Goal: Information Seeking & Learning: Learn about a topic

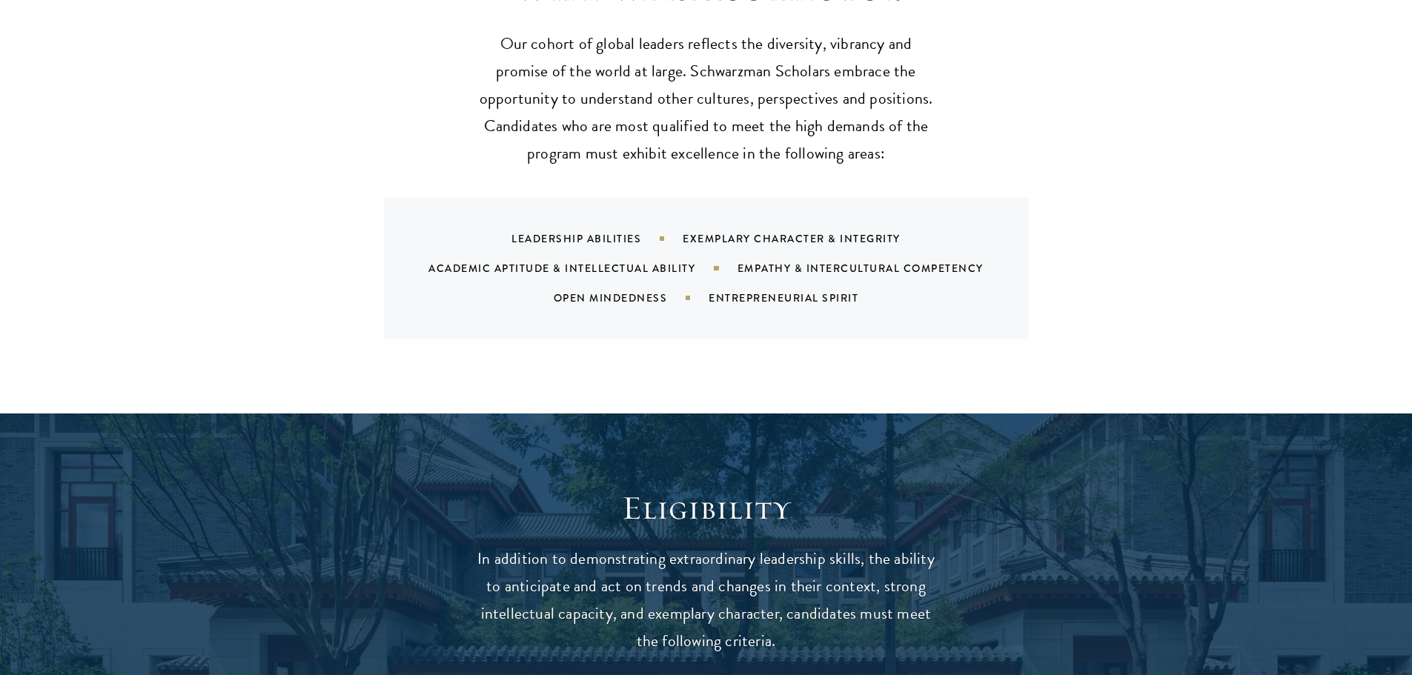
scroll to position [1555, 0]
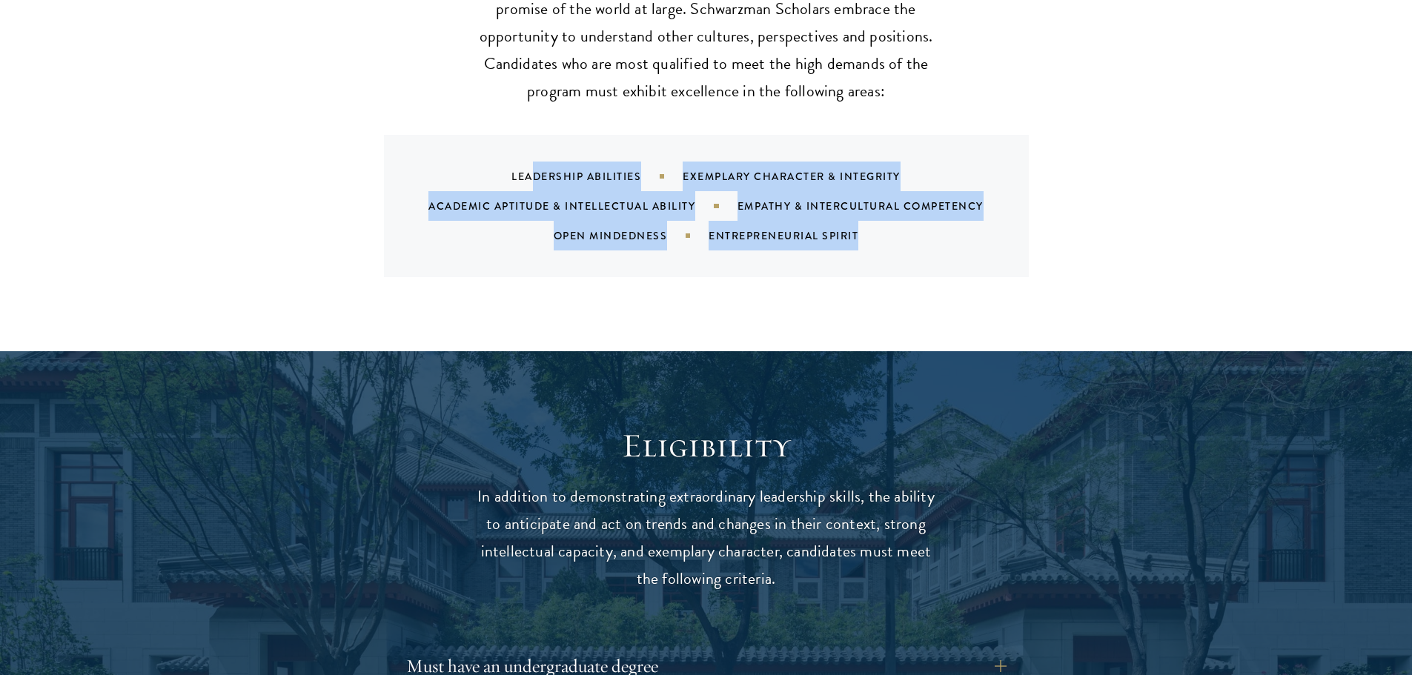
drag, startPoint x: 630, startPoint y: 159, endPoint x: 925, endPoint y: 208, distance: 298.5
click at [925, 208] on div "Leadership Abilities Exemplary Character & Integrity Academic Aptitude & Intell…" at bounding box center [724, 206] width 609 height 89
click at [917, 208] on div "Leadership Abilities Exemplary Character & Integrity Academic Aptitude & Intell…" at bounding box center [724, 206] width 609 height 89
drag, startPoint x: 595, startPoint y: 150, endPoint x: 879, endPoint y: 211, distance: 291.1
click at [878, 211] on div "Leadership Abilities Exemplary Character & Integrity Academic Aptitude & Intell…" at bounding box center [724, 206] width 609 height 89
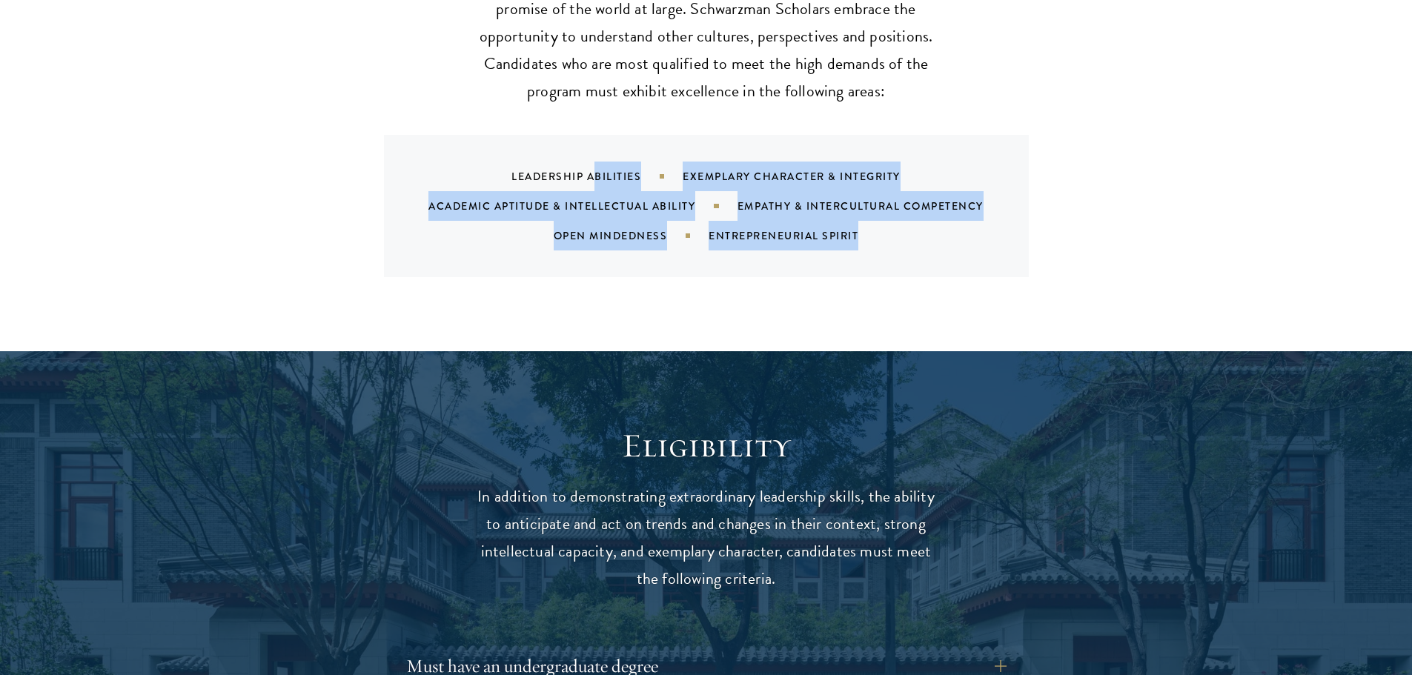
click at [882, 228] on div "Entrepreneurial Spirit" at bounding box center [802, 235] width 187 height 15
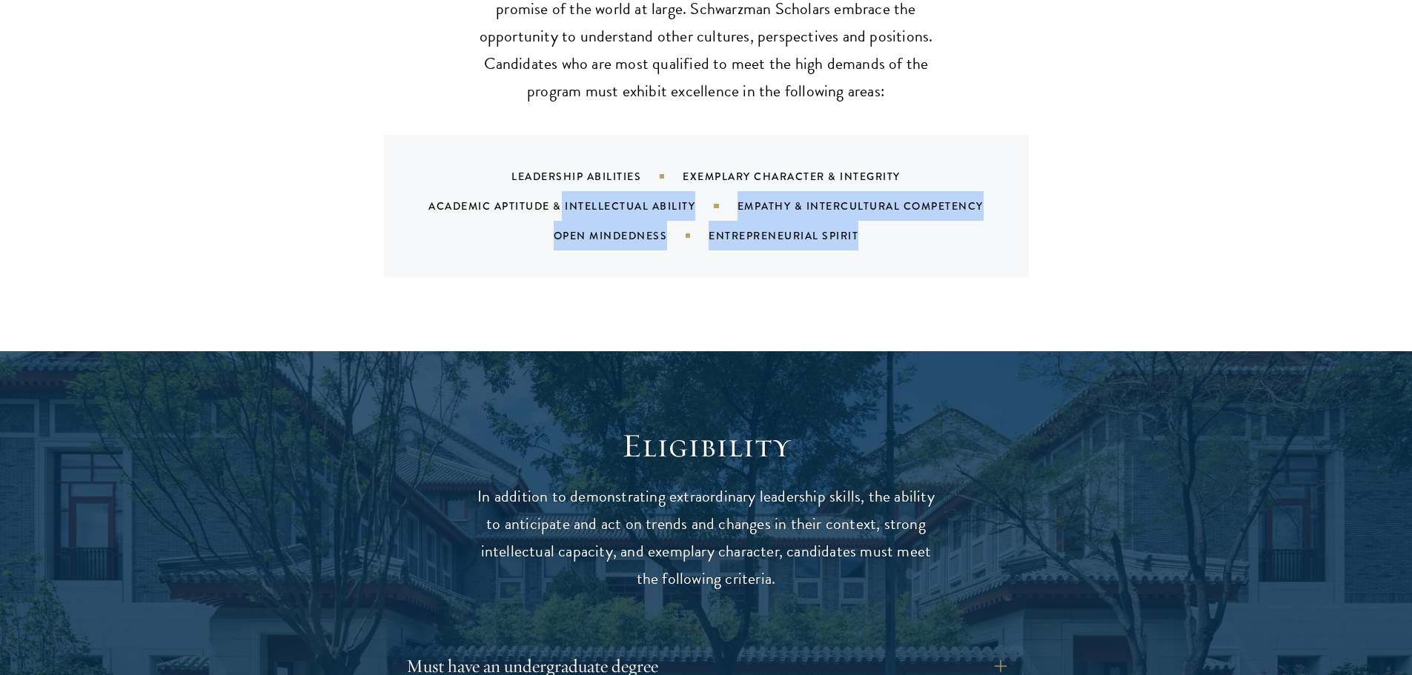
drag, startPoint x: 852, startPoint y: 205, endPoint x: 561, endPoint y: 165, distance: 294.2
click at [561, 165] on div "Leadership Abilities Exemplary Character & Integrity Academic Aptitude & Intell…" at bounding box center [724, 206] width 609 height 89
click at [560, 164] on div "Leadership Abilities Exemplary Character & Integrity Academic Aptitude & Intell…" at bounding box center [724, 206] width 609 height 89
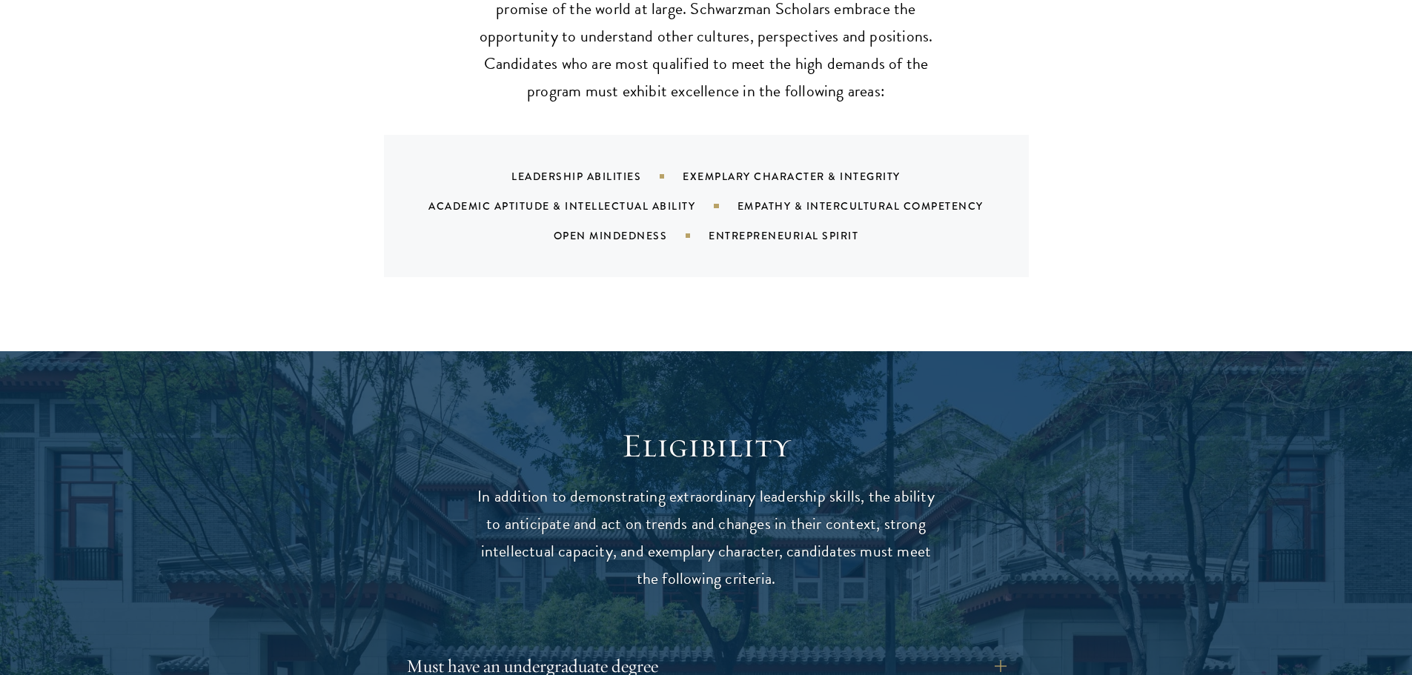
click at [500, 269] on div "What We're Looking For Our cohort of global leaders reflects the diversity, vib…" at bounding box center [706, 115] width 1412 height 473
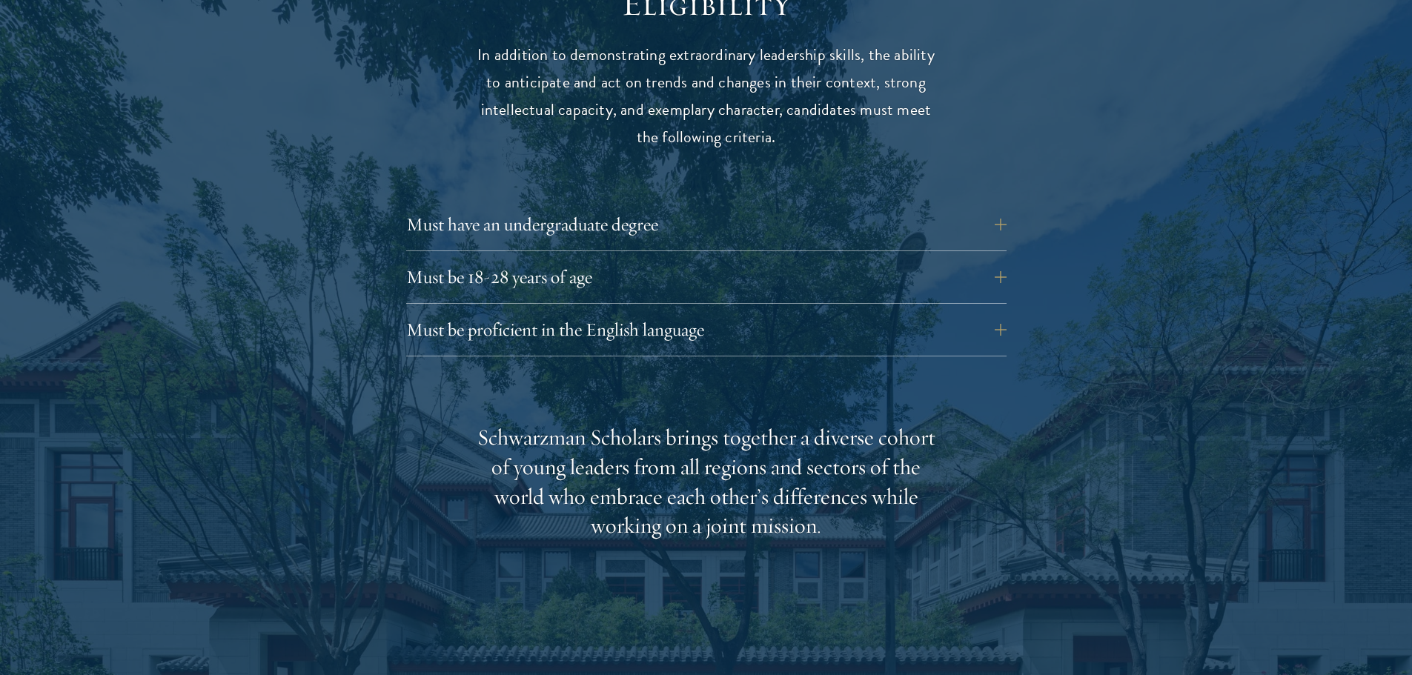
scroll to position [2000, 0]
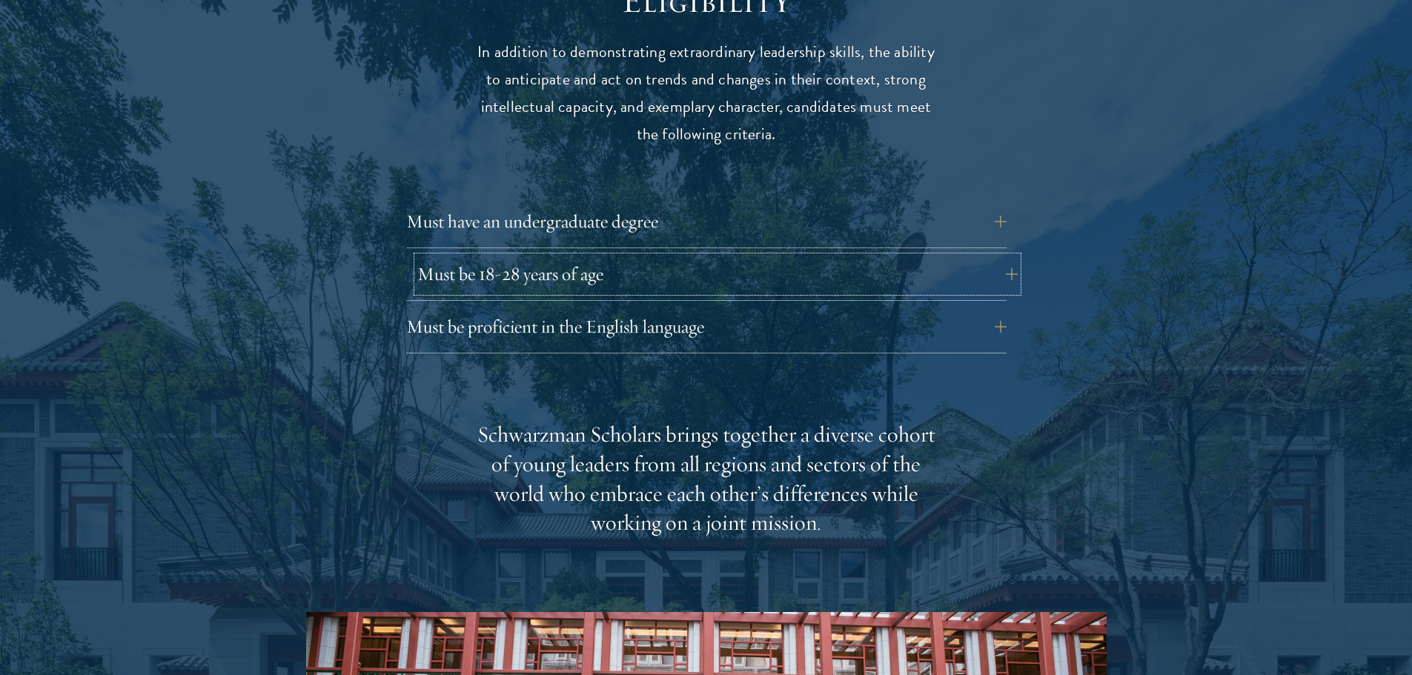
click at [567, 257] on button "Must be 18-28 years of age" at bounding box center [717, 275] width 601 height 36
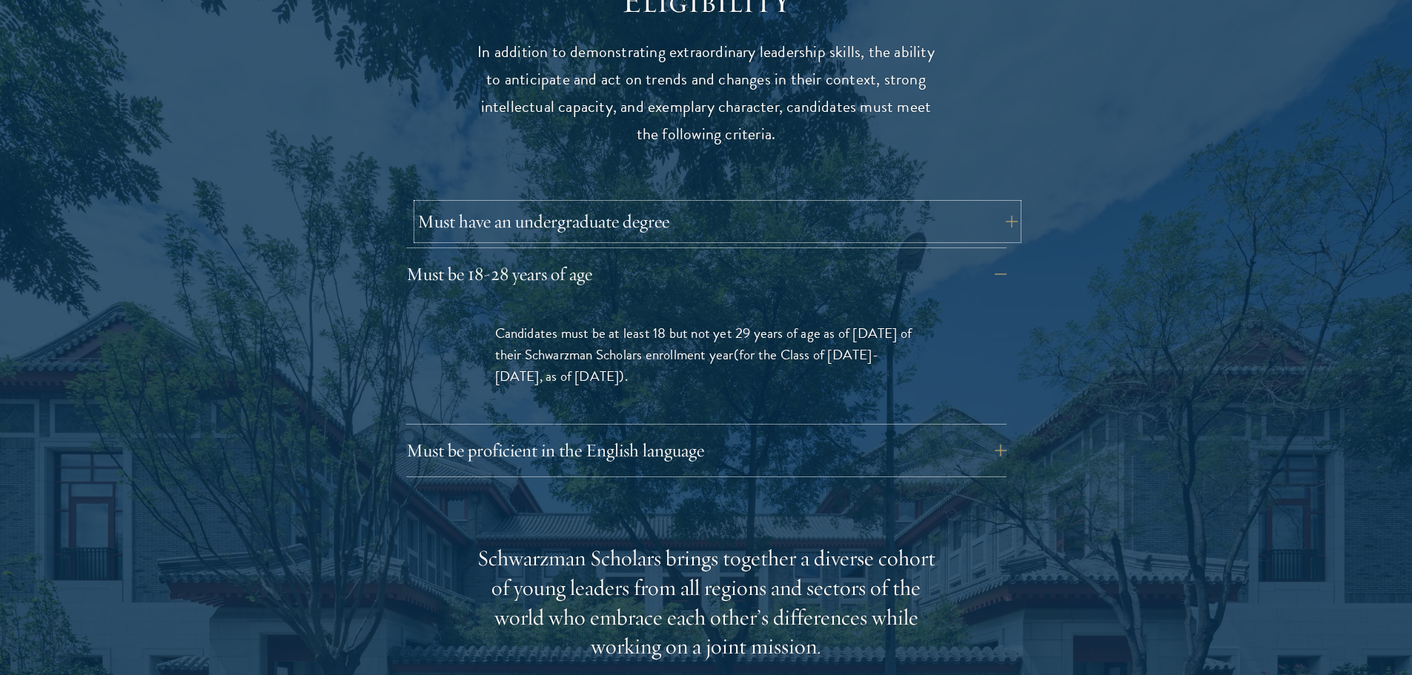
click at [644, 205] on button "Must have an undergraduate degree" at bounding box center [717, 222] width 601 height 36
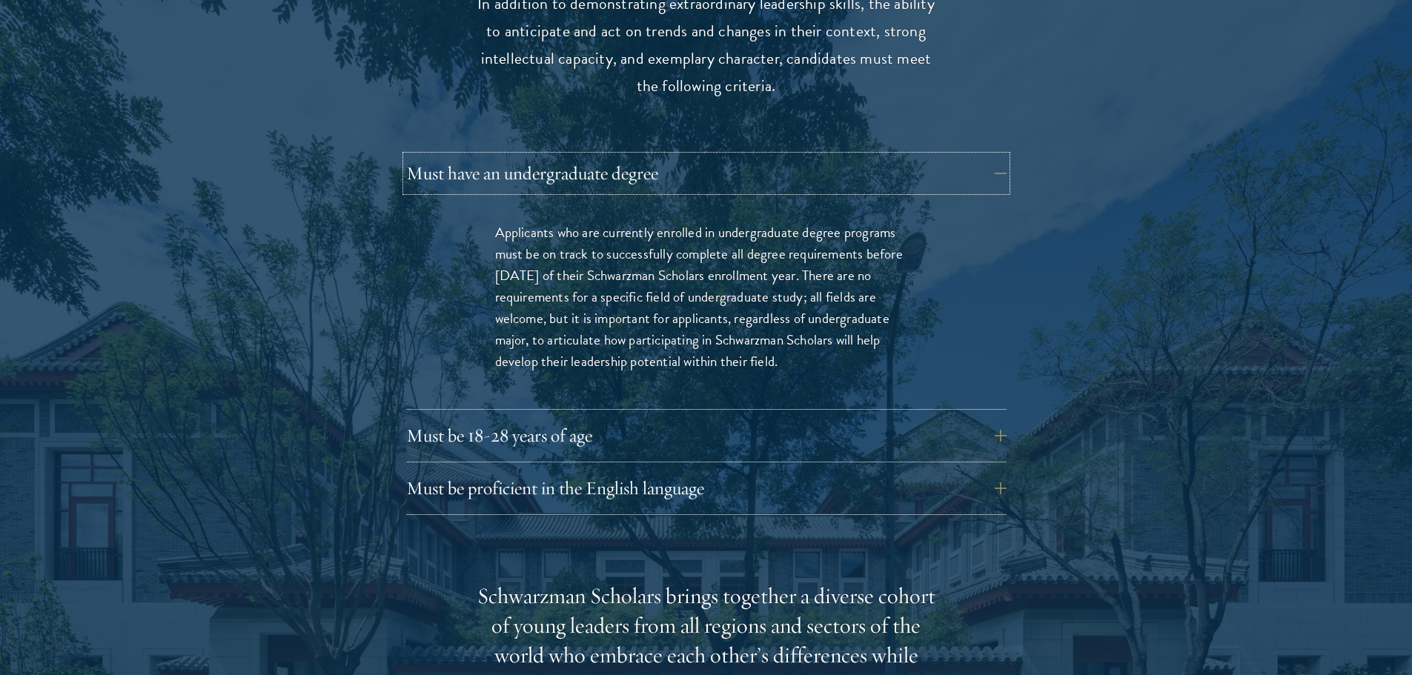
scroll to position [2074, 0]
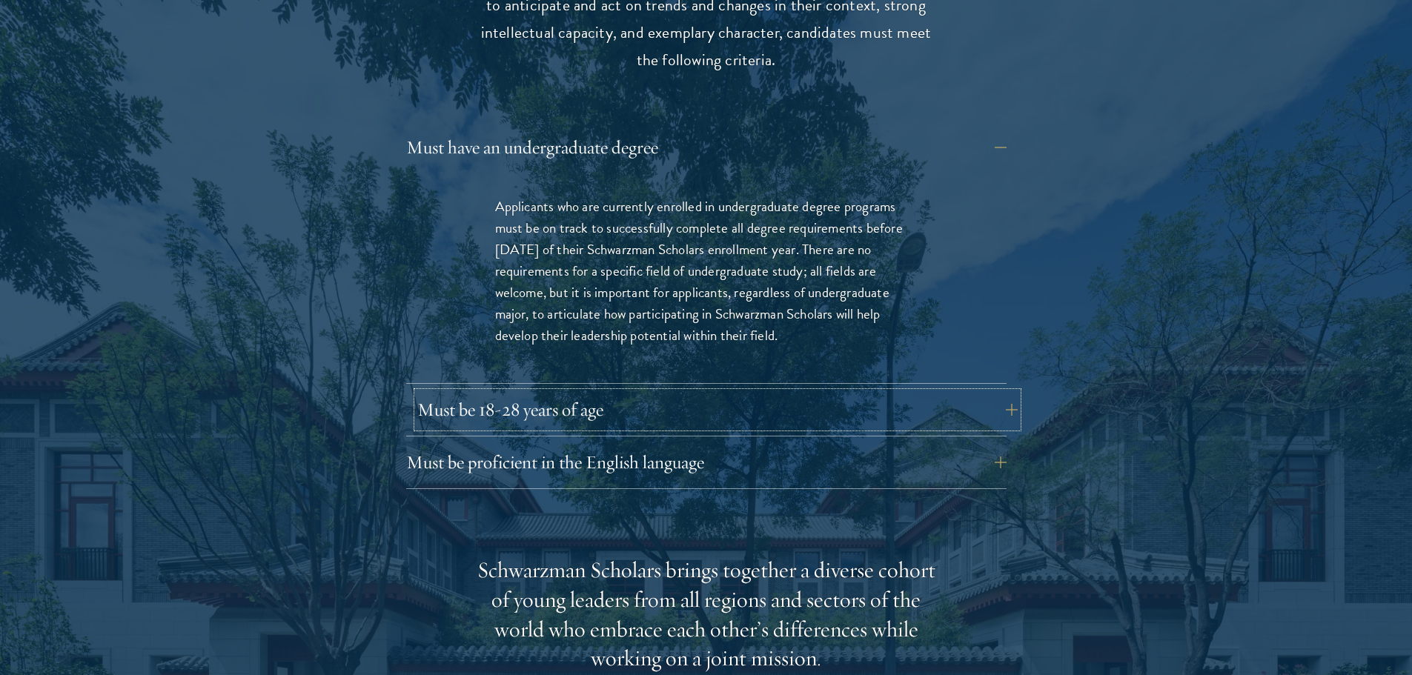
click at [632, 392] on button "Must be 18-28 years of age" at bounding box center [717, 410] width 601 height 36
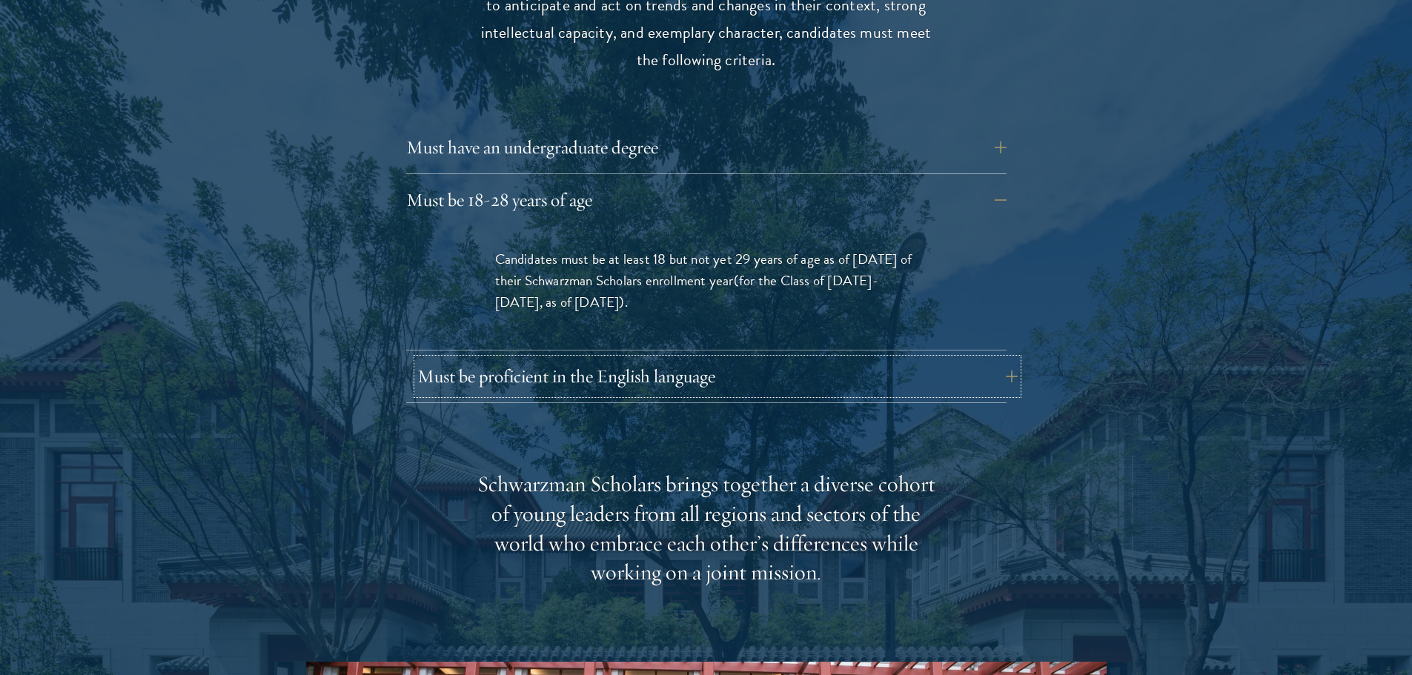
click at [645, 359] on button "Must be proficient in the English language" at bounding box center [717, 377] width 601 height 36
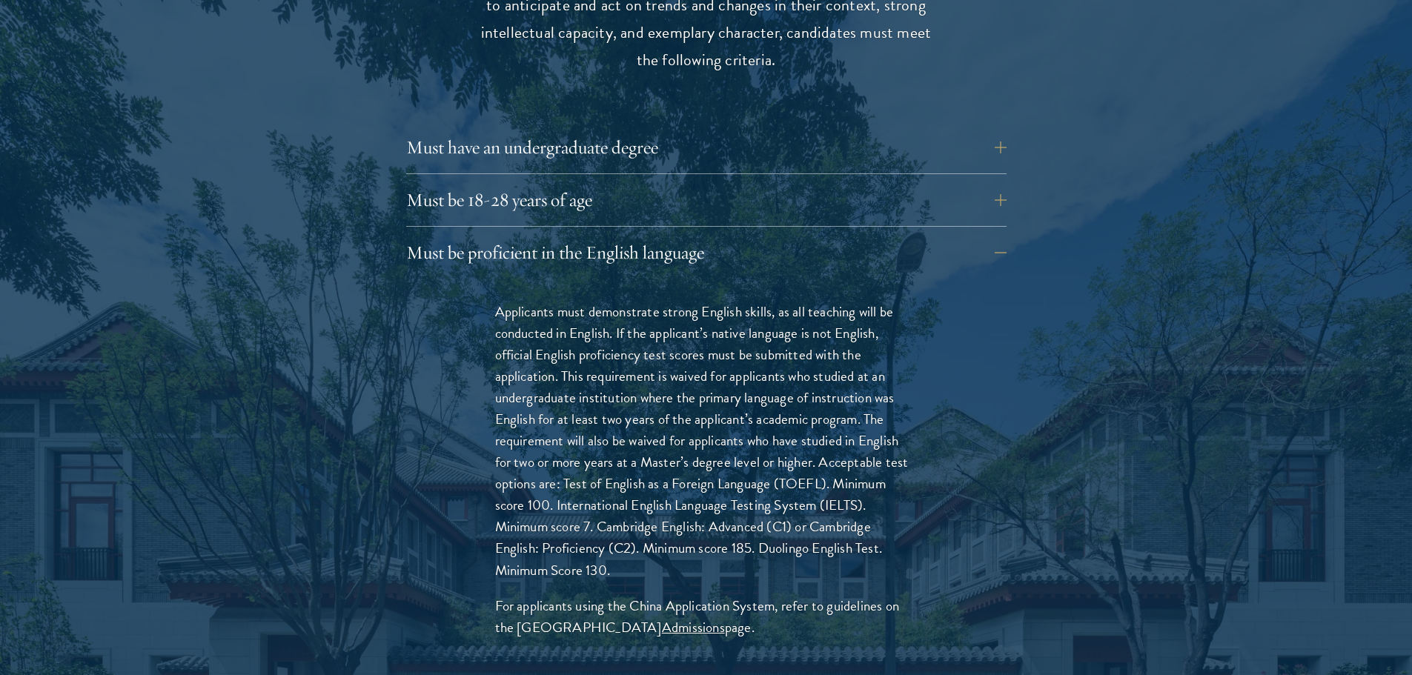
click at [368, 352] on div "Eligibility In addition to demonstrating extraordinary leadership skills, the a…" at bounding box center [706, 642] width 801 height 1470
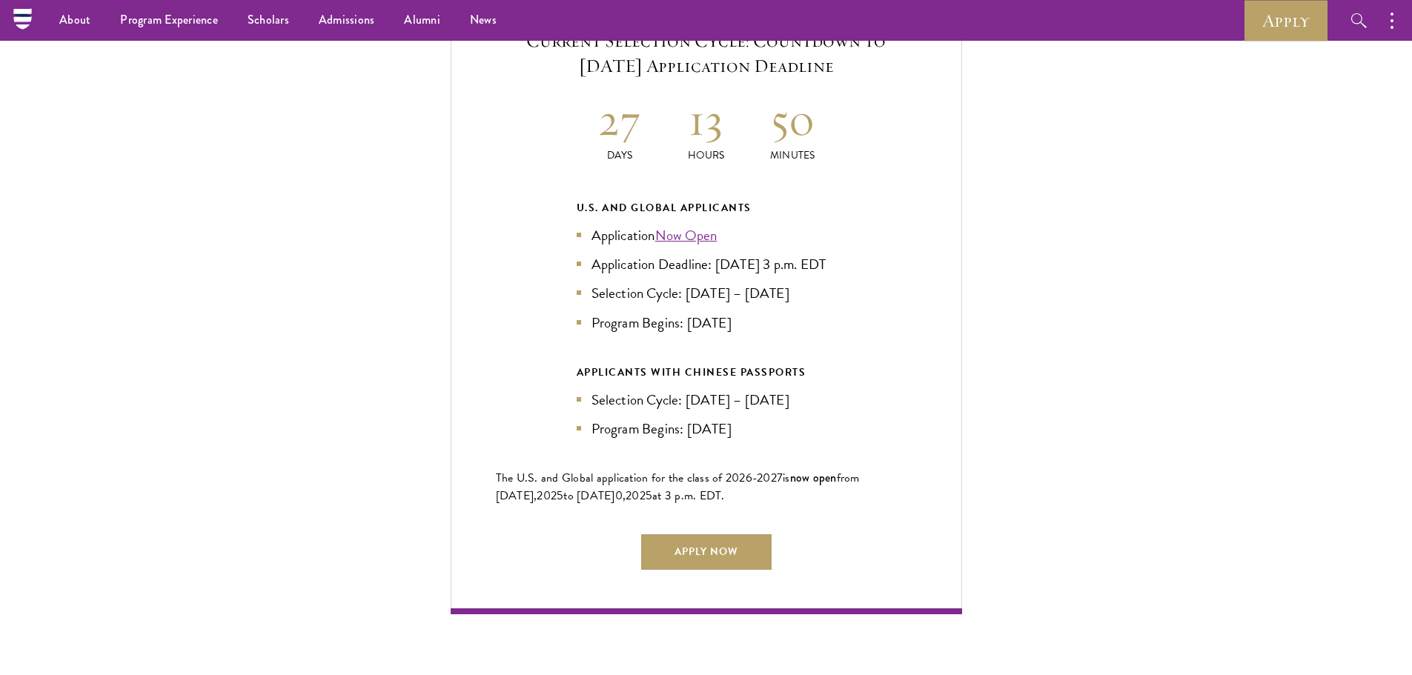
scroll to position [3557, 0]
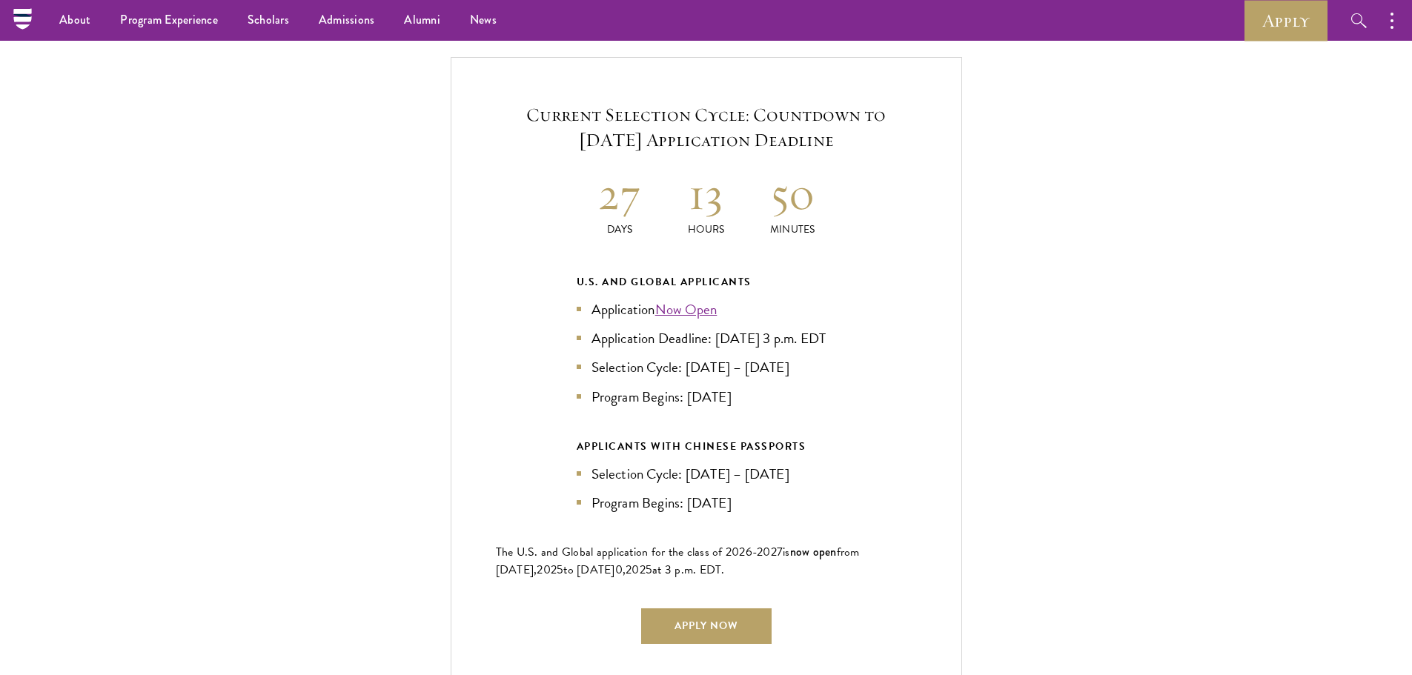
click at [315, 353] on div "Current Selection Cycle: Countdown to September 10, 2025 Application Deadline 2…" at bounding box center [706, 372] width 1264 height 631
click at [348, 355] on div "Current Selection Cycle: Countdown to September 10, 2025 Application Deadline 2…" at bounding box center [706, 372] width 1264 height 631
click at [335, 500] on div "Current Selection Cycle: Countdown to September 10, 2025 Application Deadline 2…" at bounding box center [706, 372] width 1264 height 631
click at [1003, 421] on div "Current Selection Cycle: Countdown to September 10, 2025 Application Deadline 2…" at bounding box center [706, 372] width 1264 height 631
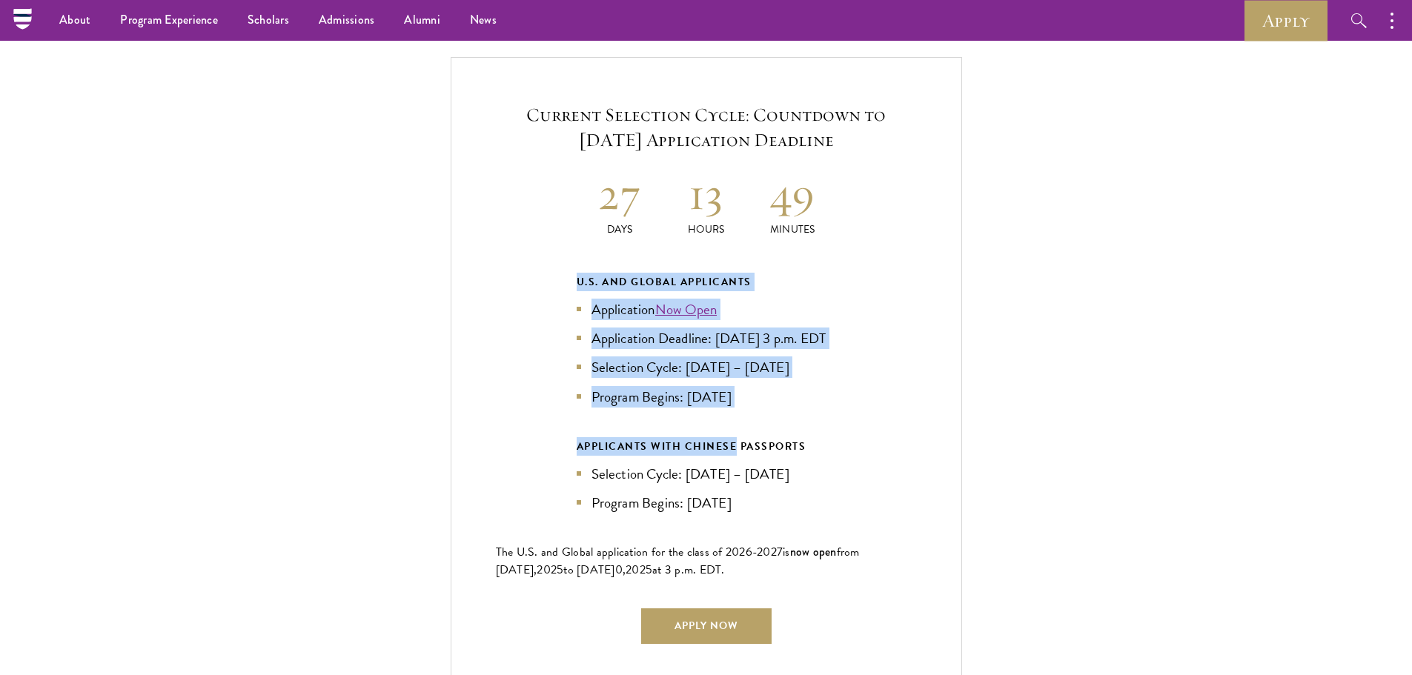
drag, startPoint x: 542, startPoint y: 258, endPoint x: 781, endPoint y: 439, distance: 300.1
click at [776, 439] on div "Current Selection Cycle: Countdown to September 10, 2025 Application Deadline 2…" at bounding box center [707, 372] width 512 height 631
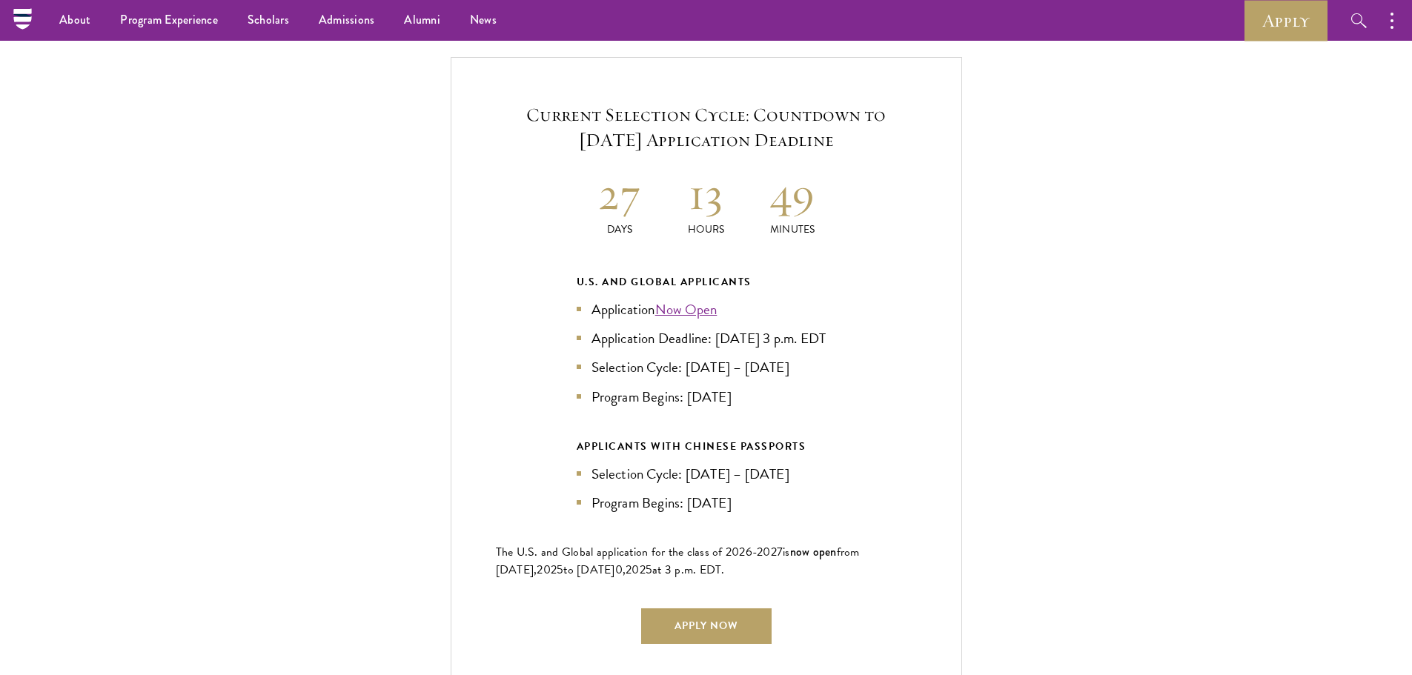
drag, startPoint x: 781, startPoint y: 439, endPoint x: 826, endPoint y: 437, distance: 44.5
click at [782, 439] on div "APPLICANTS WITH CHINESE PASSPORTS" at bounding box center [707, 446] width 260 height 19
click at [836, 434] on div "Current Selection Cycle: Countdown to September 10, 2025 Application Deadline 2…" at bounding box center [707, 372] width 512 height 631
click at [844, 407] on div "Current Selection Cycle: Countdown to September 10, 2025 Application Deadline 2…" at bounding box center [707, 372] width 512 height 631
click at [862, 413] on div "Current Selection Cycle: Countdown to September 10, 2025 Application Deadline 2…" at bounding box center [707, 372] width 512 height 631
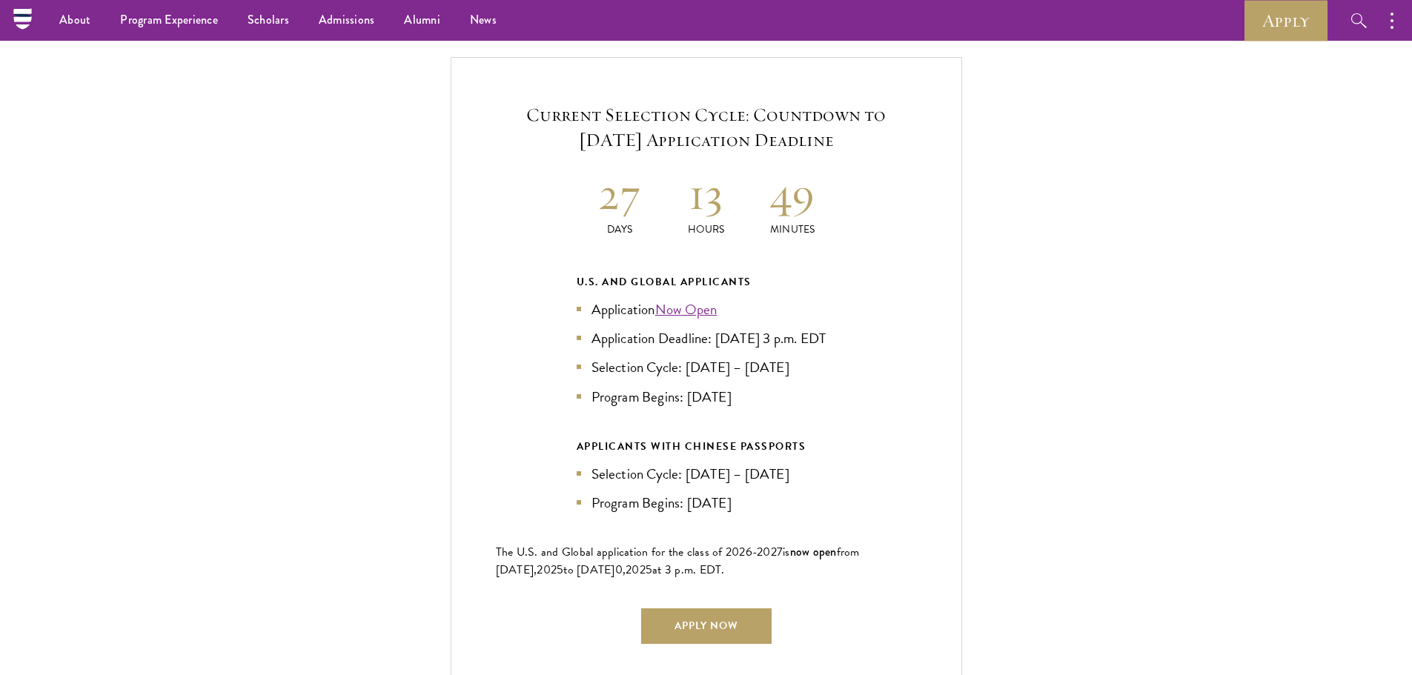
click at [862, 413] on div "Current Selection Cycle: Countdown to September 10, 2025 Application Deadline 2…" at bounding box center [707, 372] width 512 height 631
click at [909, 394] on div "Current Selection Cycle: Countdown to September 10, 2025 Application Deadline 2…" at bounding box center [707, 372] width 512 height 631
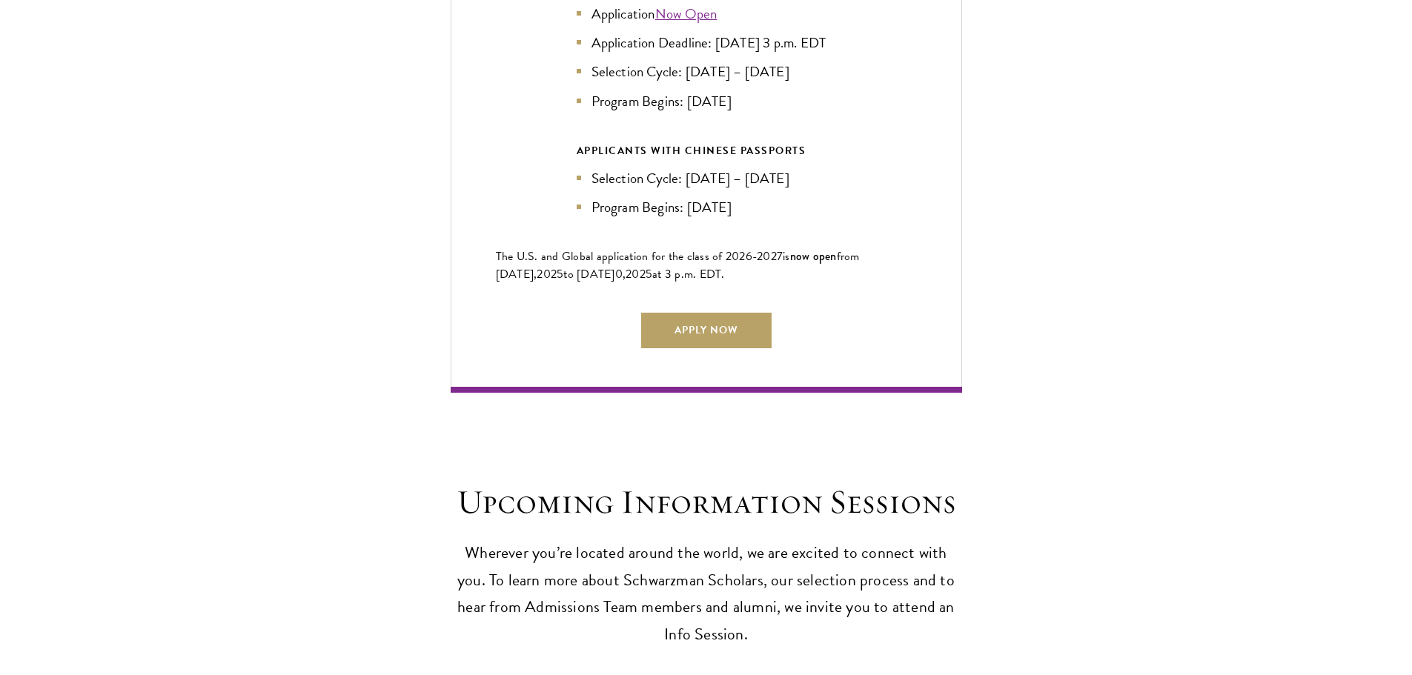
scroll to position [4076, 0]
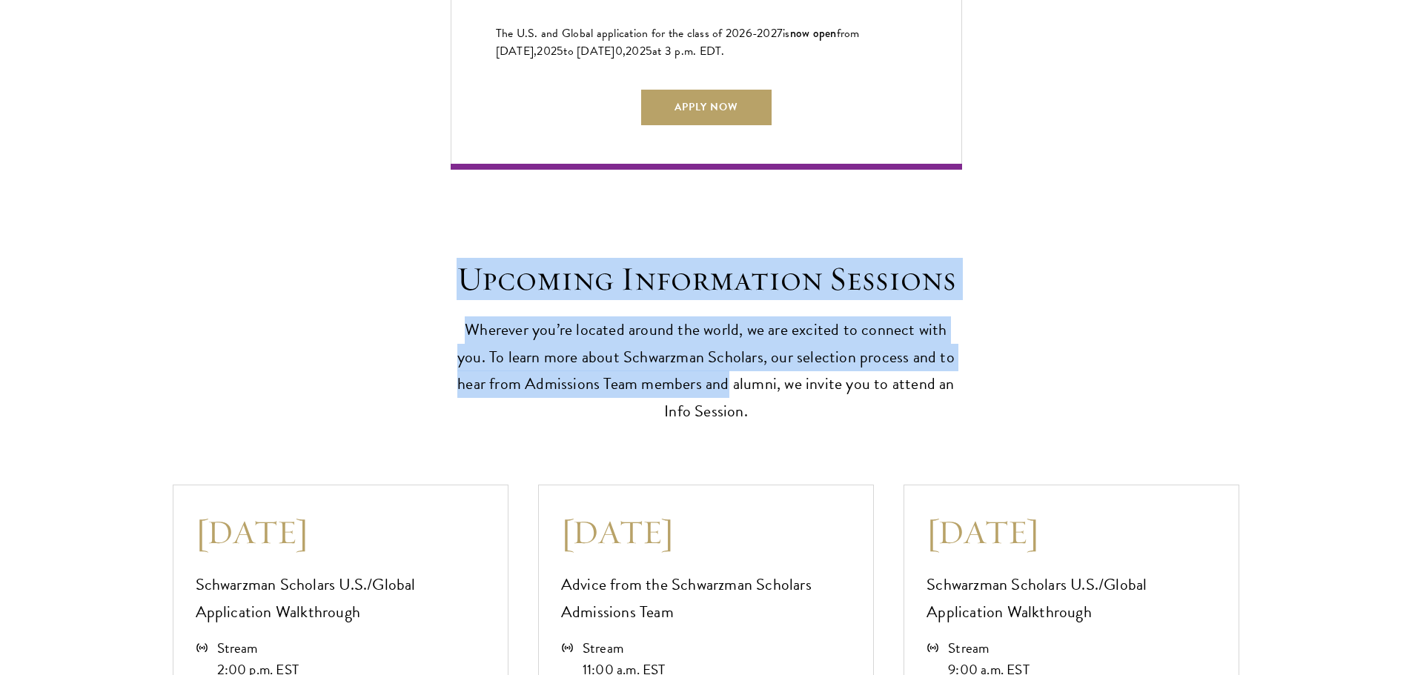
drag, startPoint x: 428, startPoint y: 255, endPoint x: 939, endPoint y: 420, distance: 536.7
click at [929, 418] on div "Upcoming Information Sessions Wherever you’re located around the world, we are …" at bounding box center [706, 513] width 1412 height 686
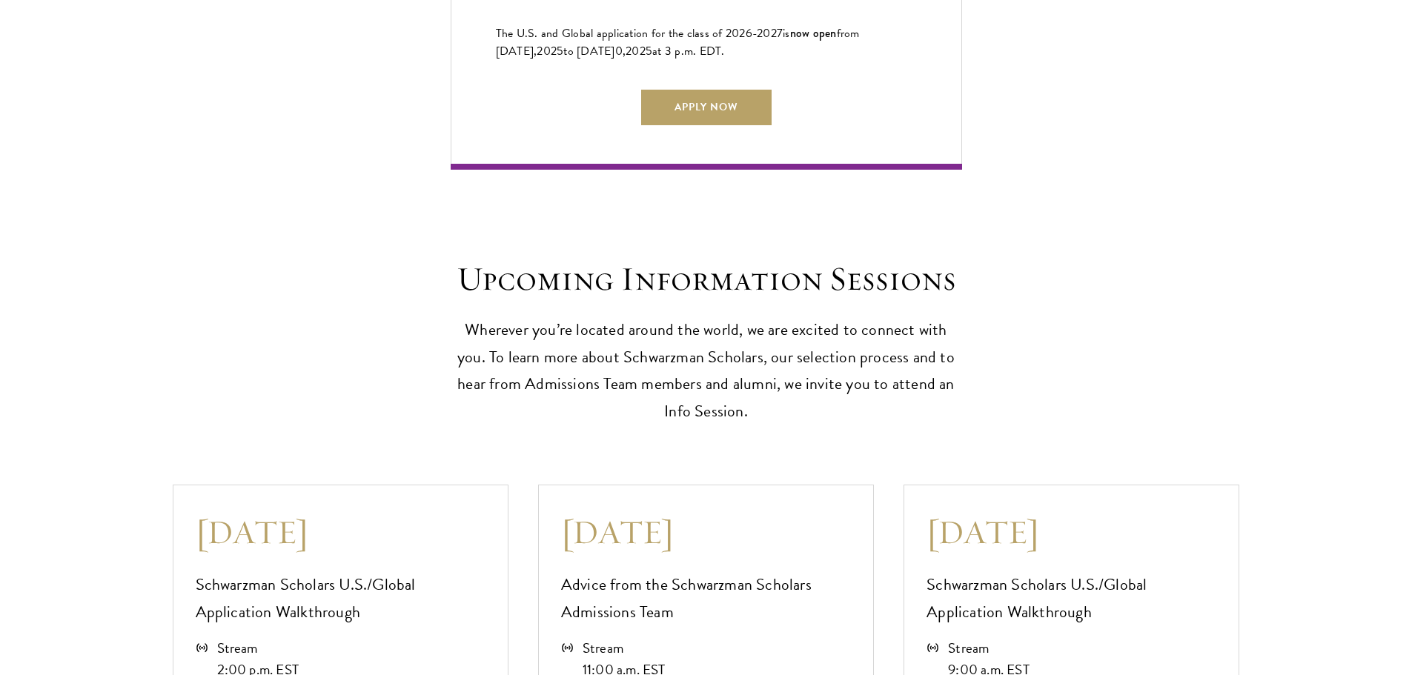
click at [939, 420] on div "Upcoming Information Sessions Wherever you’re located around the world, we are …" at bounding box center [706, 513] width 1412 height 686
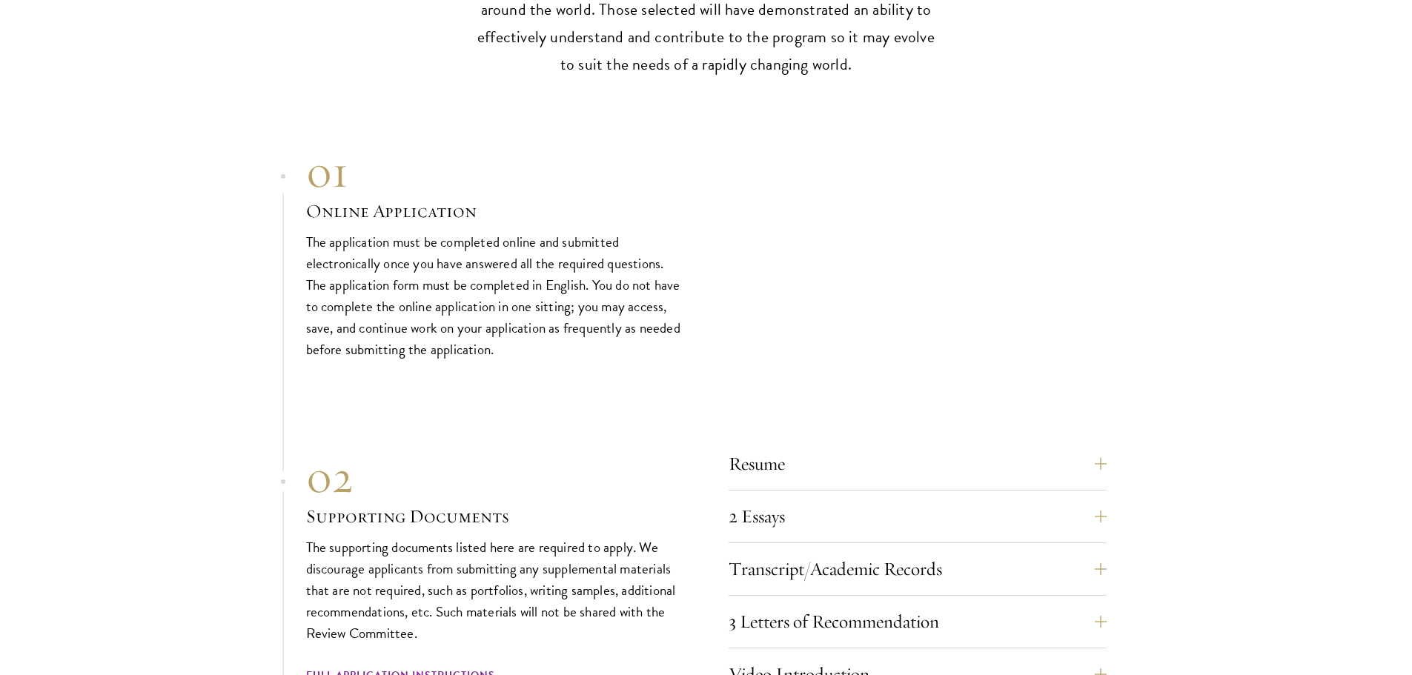
scroll to position [5336, 0]
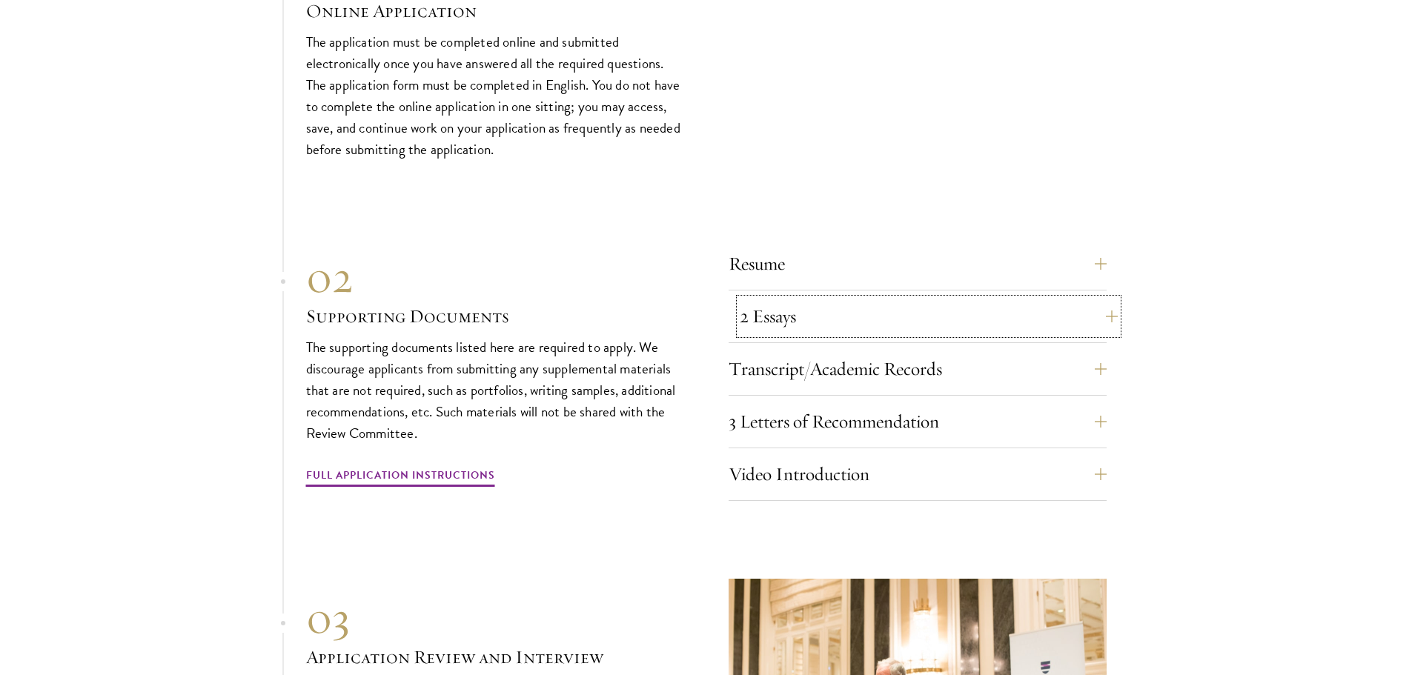
click at [1040, 317] on button "2 Essays" at bounding box center [929, 317] width 378 height 36
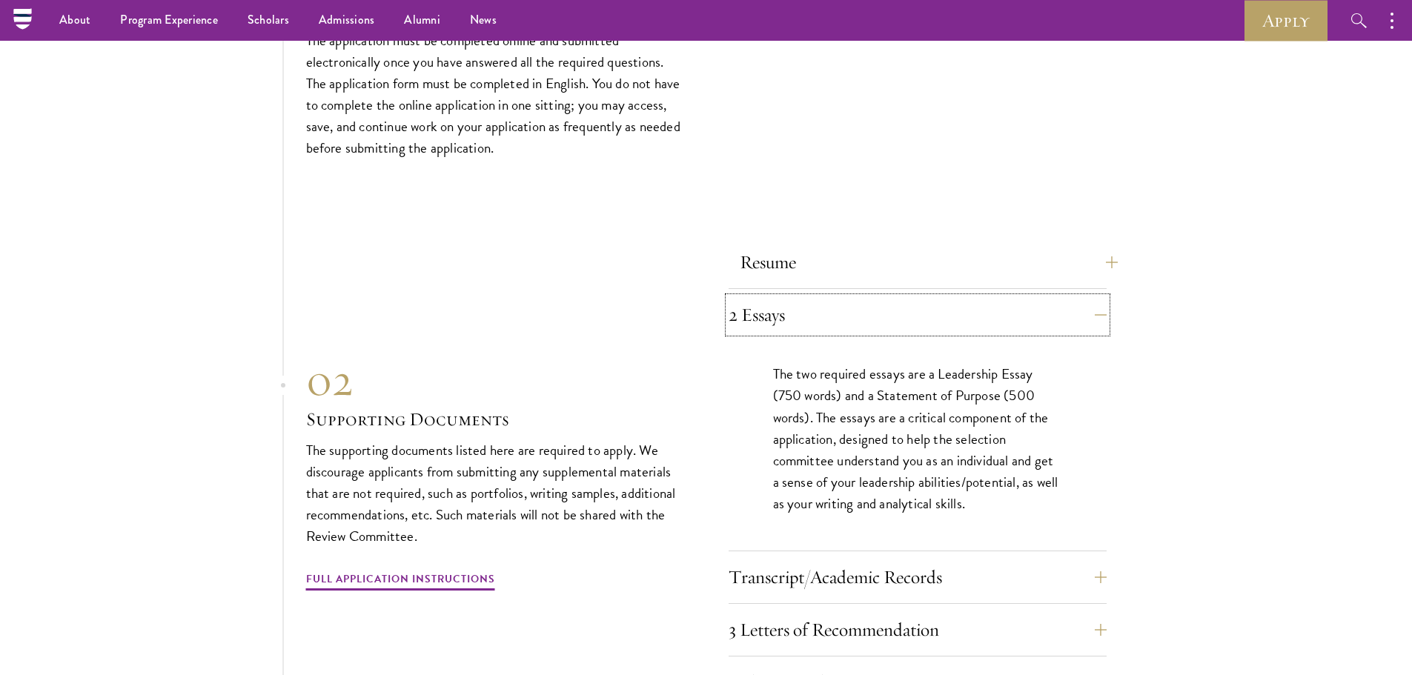
scroll to position [4940, 0]
click at [1042, 268] on button "Resume" at bounding box center [929, 264] width 378 height 36
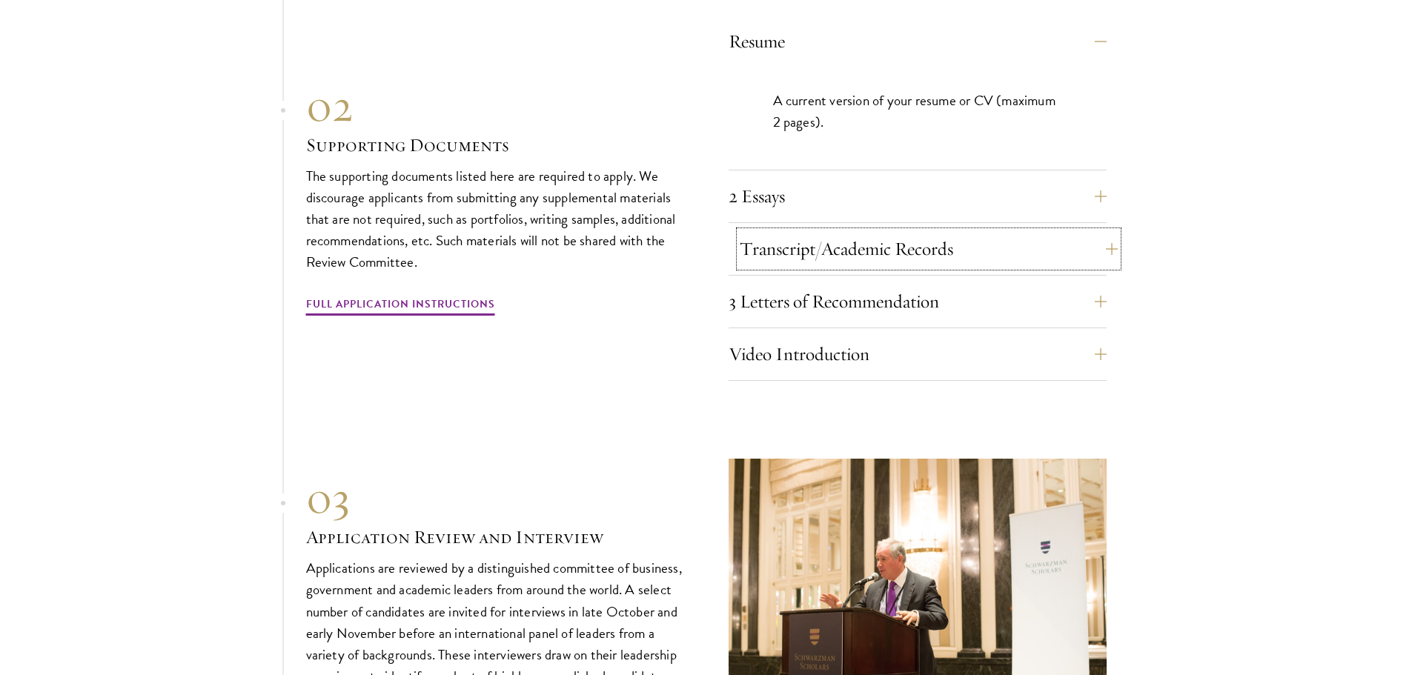
click at [1042, 258] on button "Transcript/Academic Records" at bounding box center [929, 249] width 378 height 36
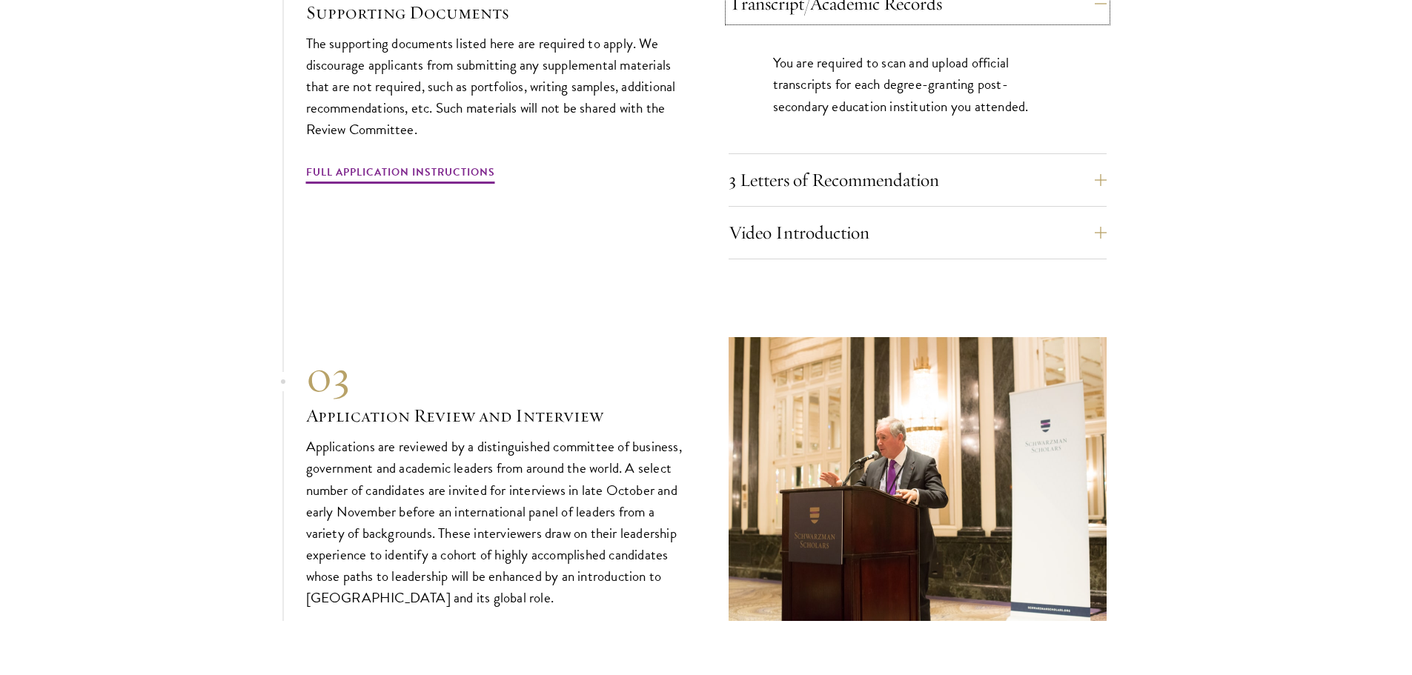
scroll to position [5310, 0]
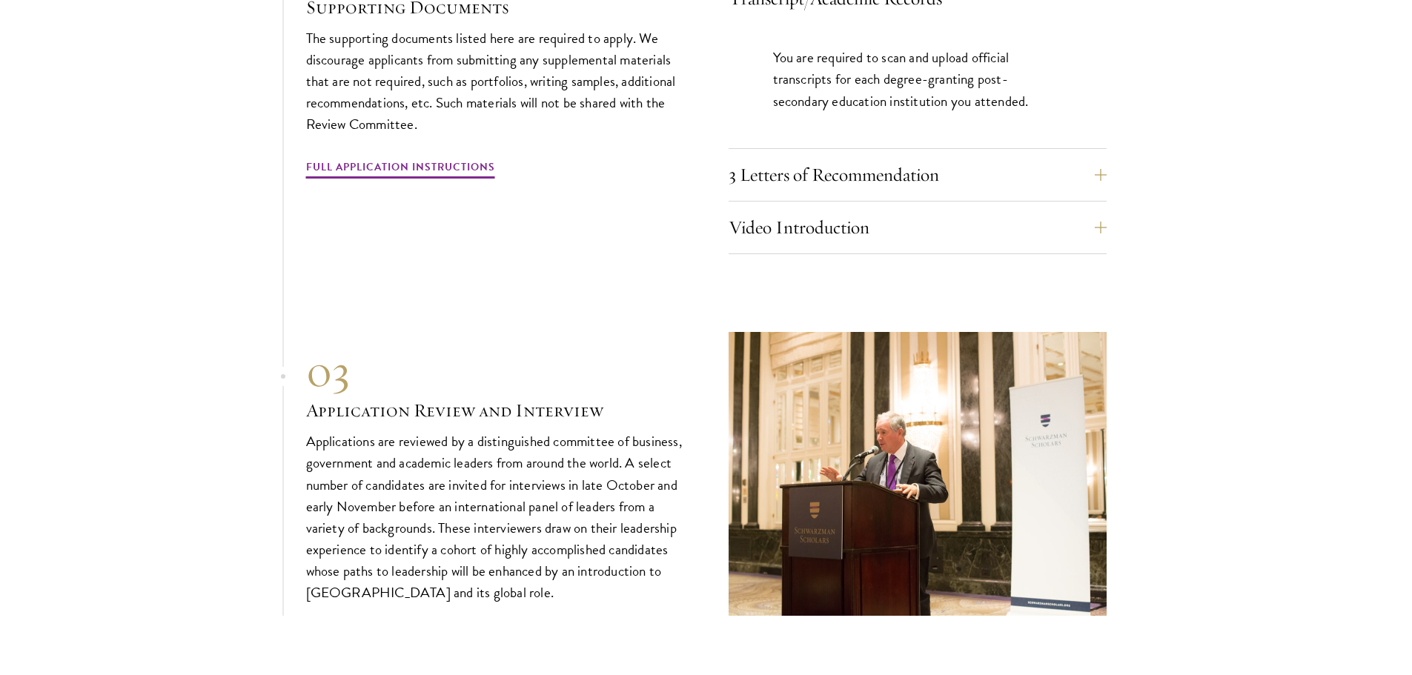
click at [1014, 191] on div "3 Letters of Recommendation Recommenders should know you well and be able to sp…" at bounding box center [918, 179] width 378 height 44
click at [1022, 162] on button "3 Letters of Recommendation" at bounding box center [929, 175] width 378 height 36
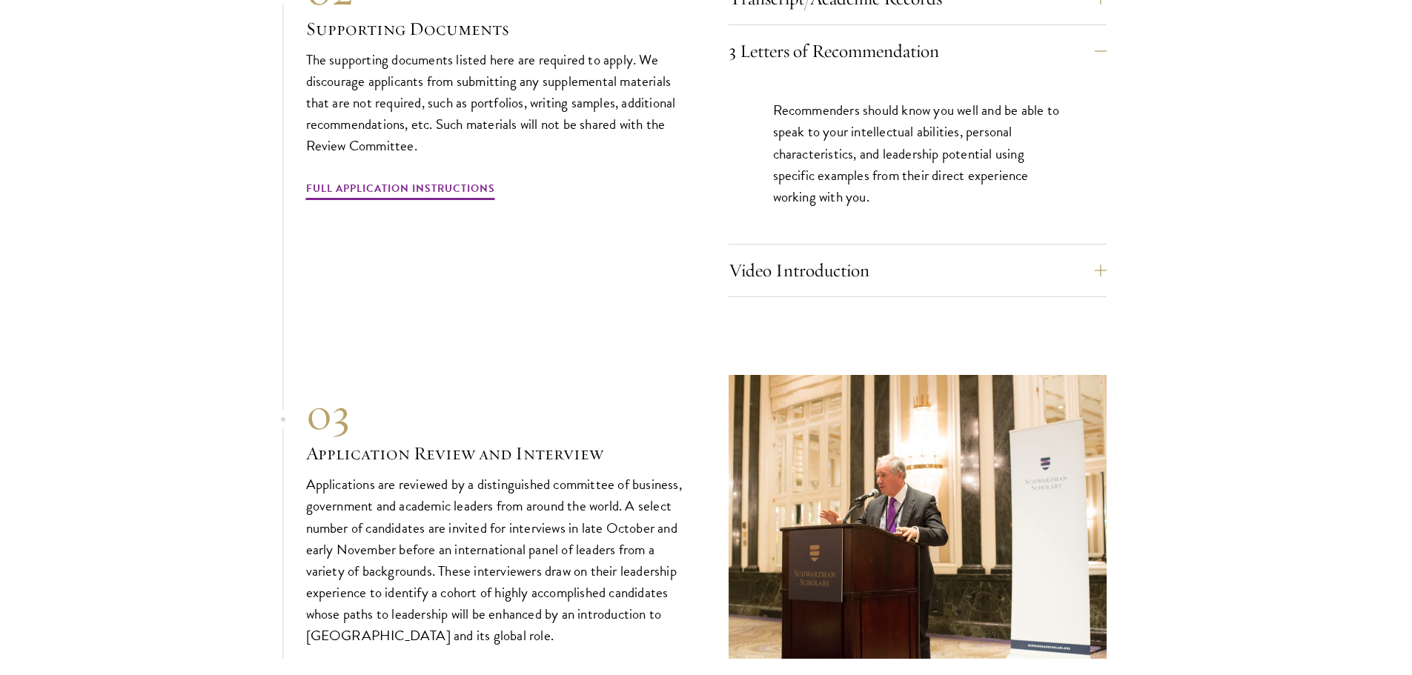
click at [678, 292] on div "01 Online Application 01 Online Application The application must be completed o…" at bounding box center [706, 116] width 801 height 1085
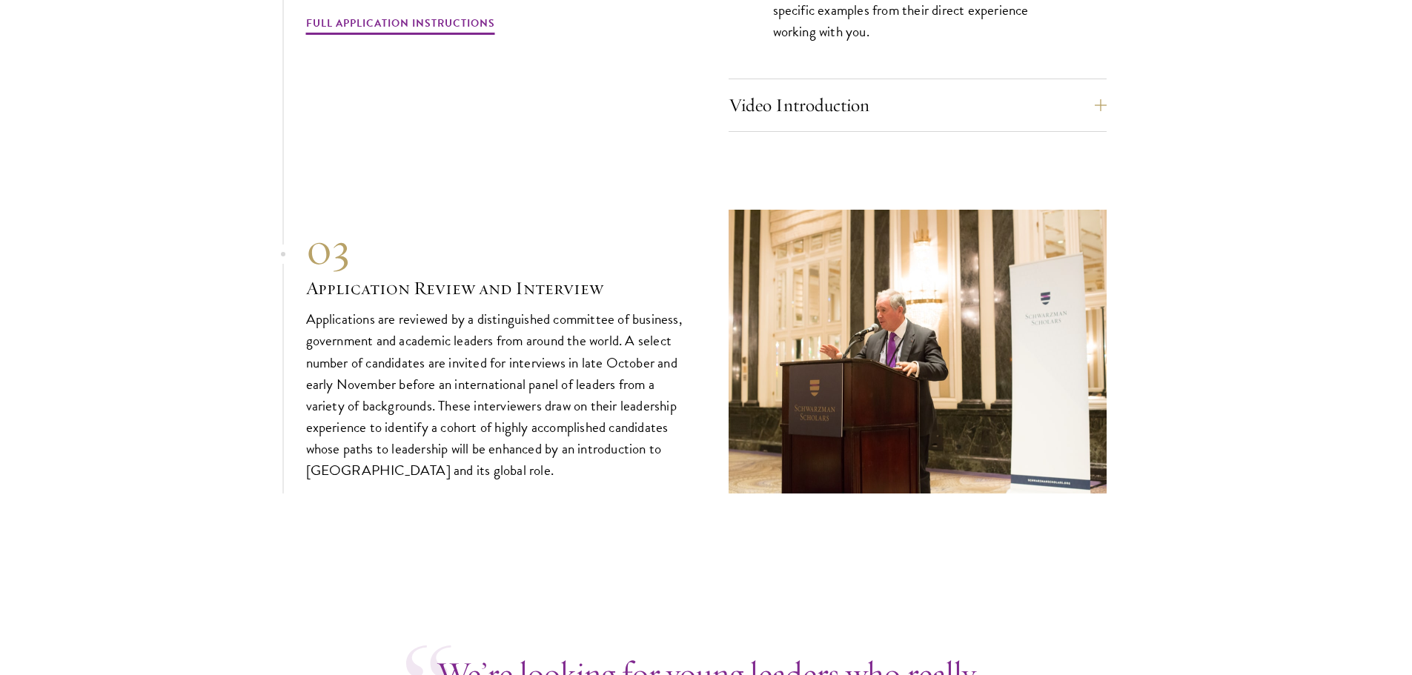
scroll to position [5533, 0]
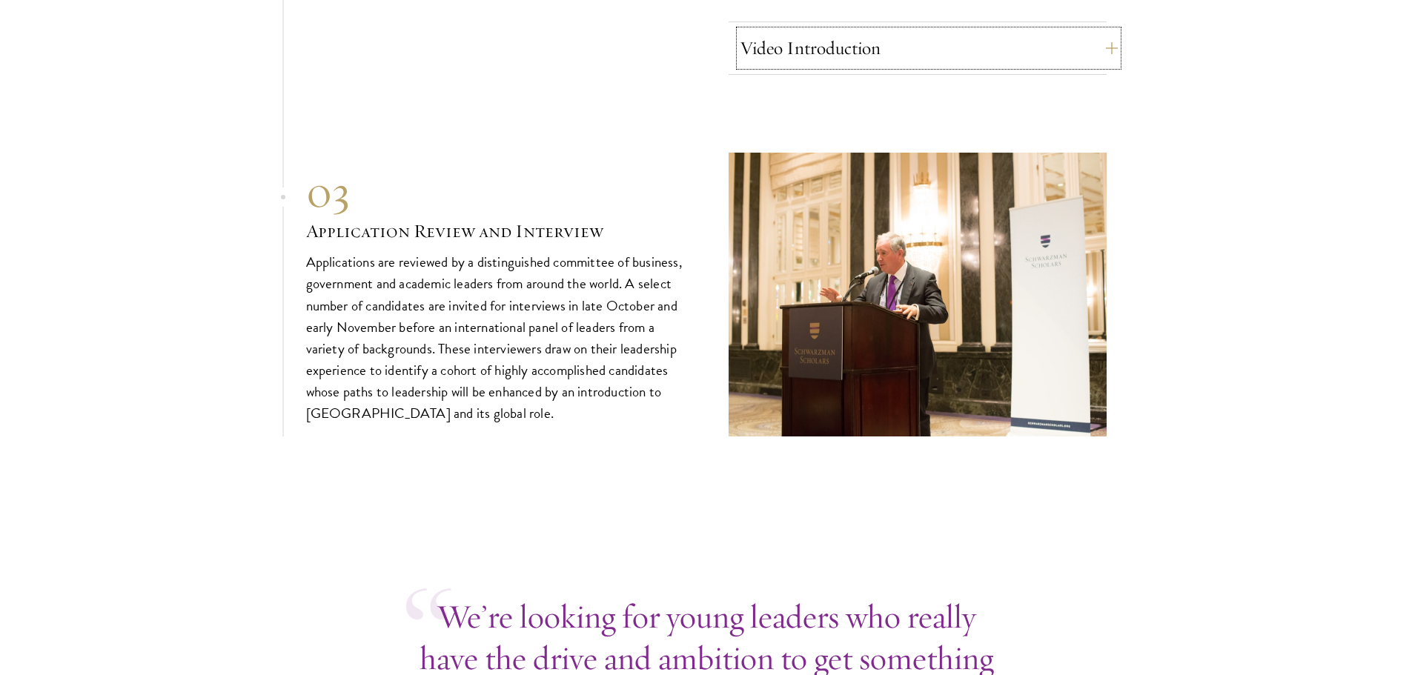
click at [895, 34] on button "Video Introduction" at bounding box center [929, 48] width 378 height 36
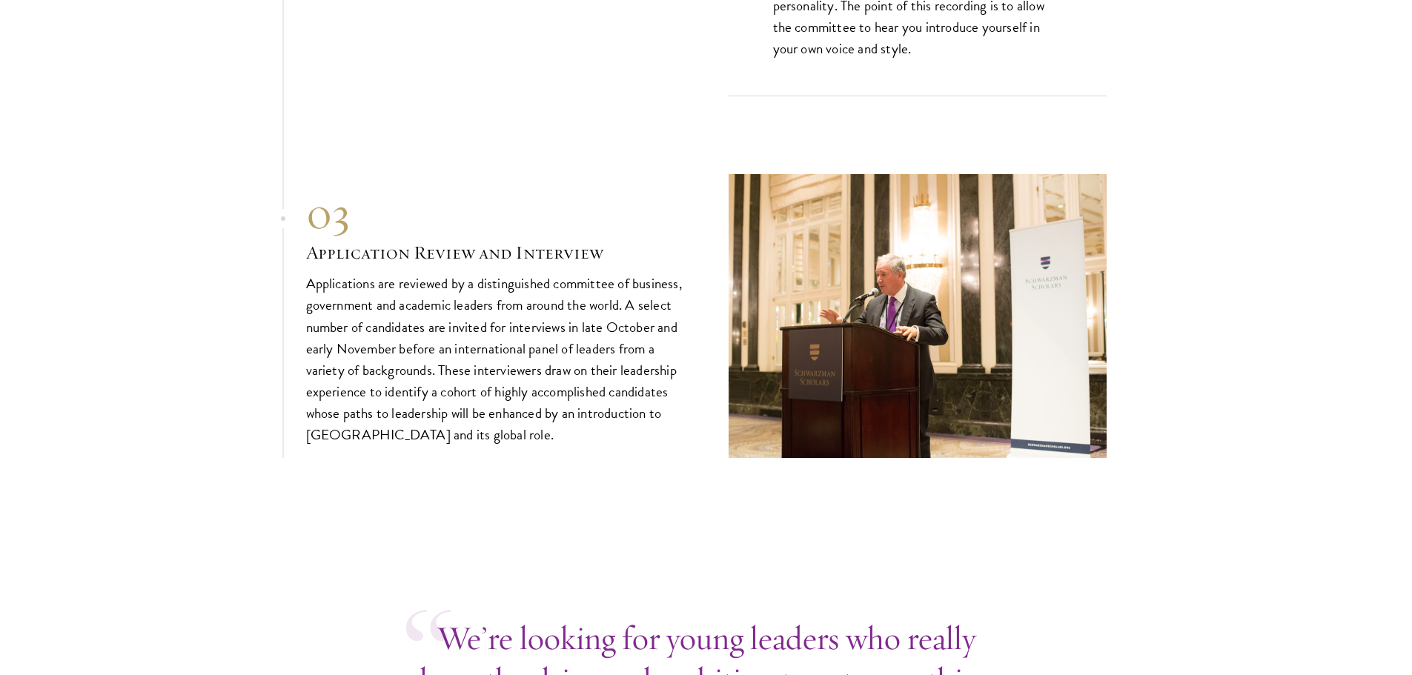
click at [627, 313] on p "Applications are reviewed by a distinguished committee of business, government …" at bounding box center [495, 359] width 378 height 173
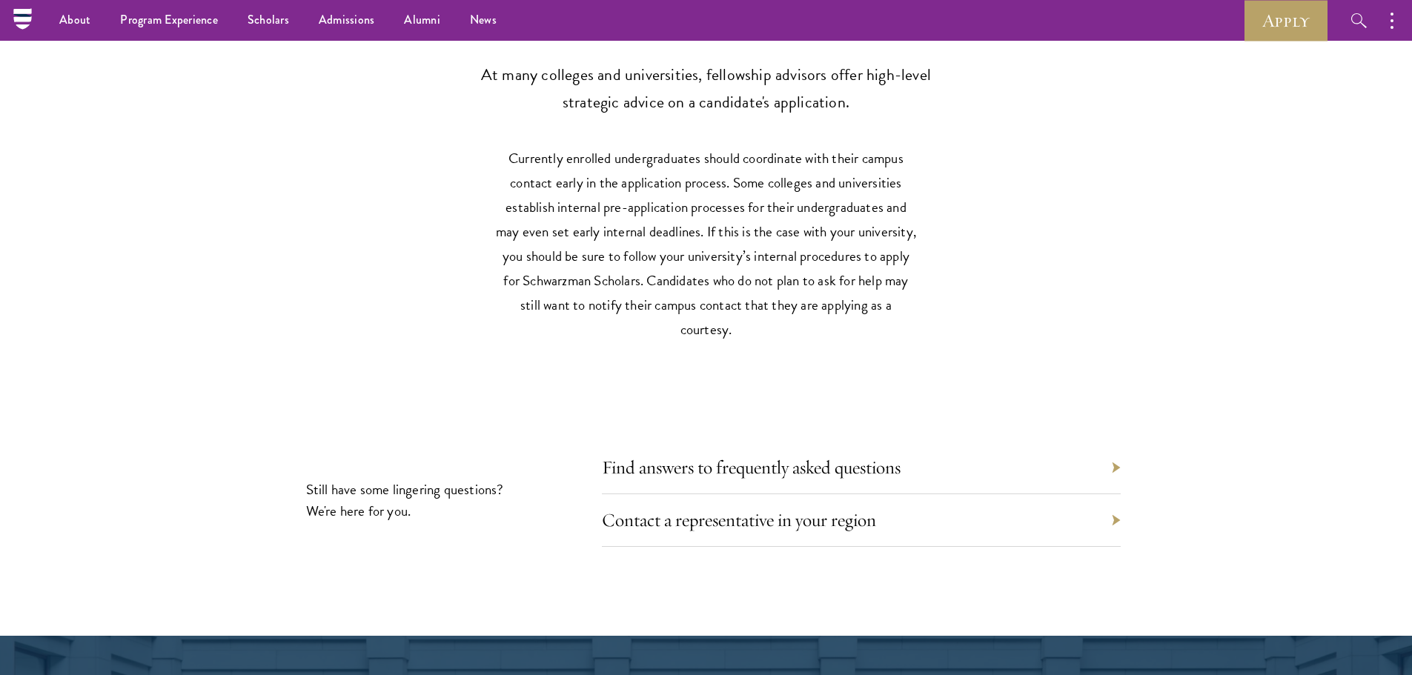
scroll to position [6577, 0]
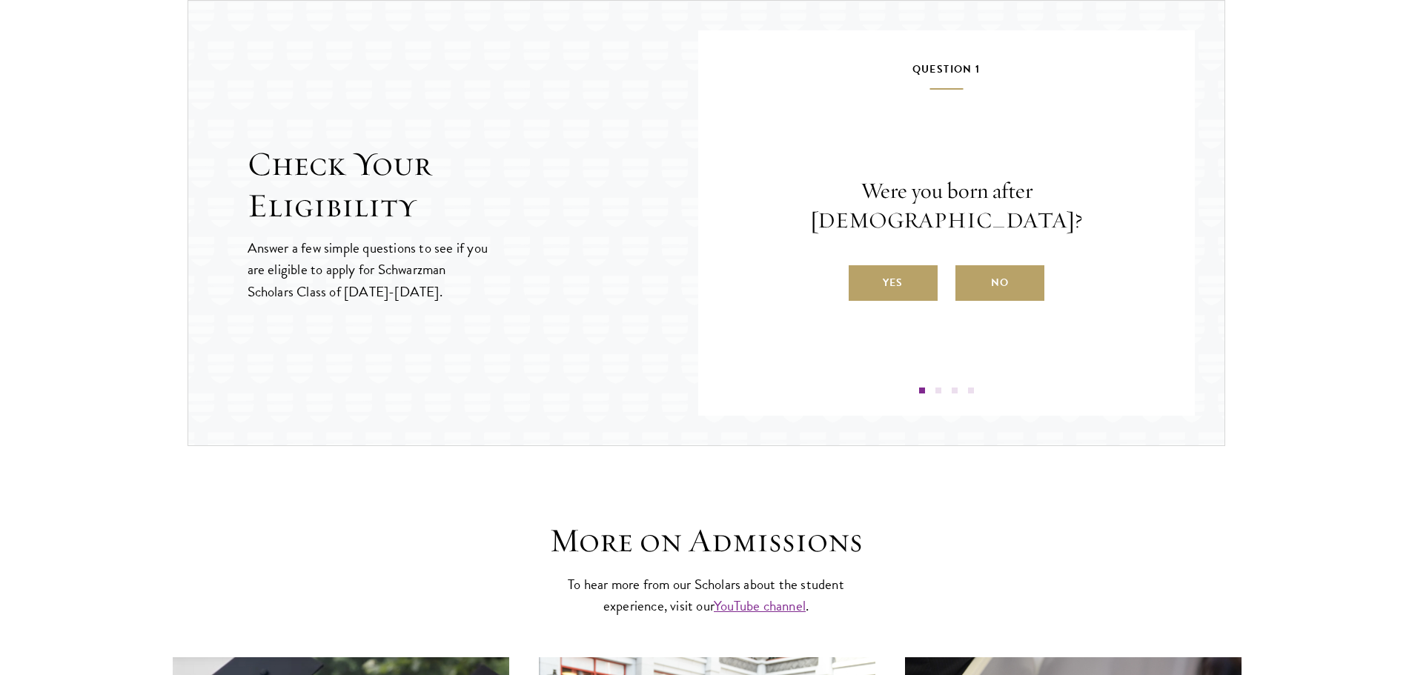
scroll to position [1567, 0]
